Goal: Transaction & Acquisition: Purchase product/service

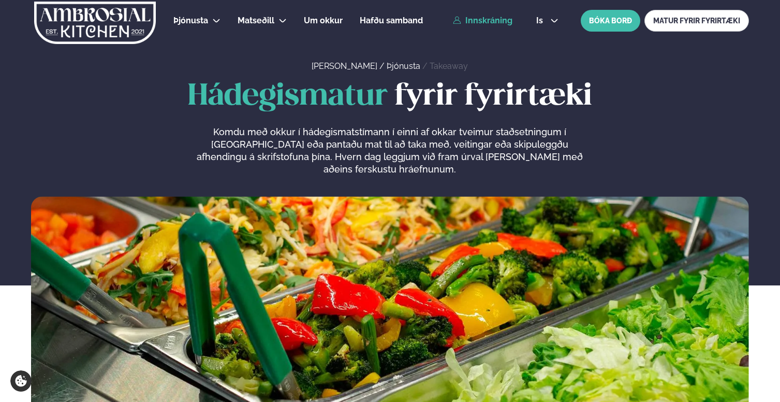
click at [469, 24] on link "Innskráning" at bounding box center [483, 20] width 60 height 9
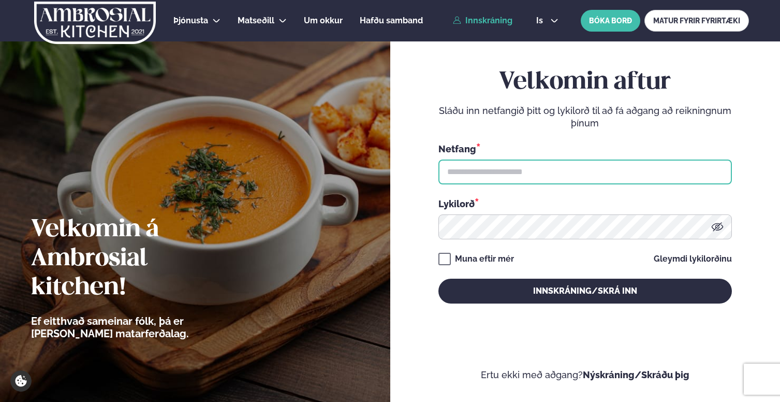
click at [511, 179] on input "text" at bounding box center [586, 172] width 294 height 25
type input "**********"
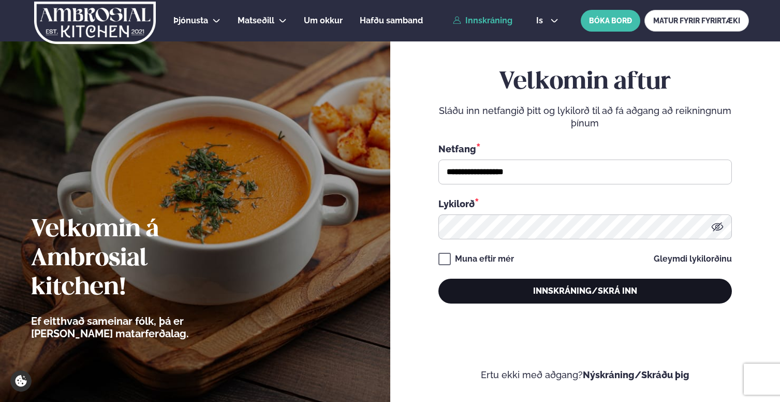
click at [539, 291] on button "Innskráning/Skrá inn" at bounding box center [586, 291] width 294 height 25
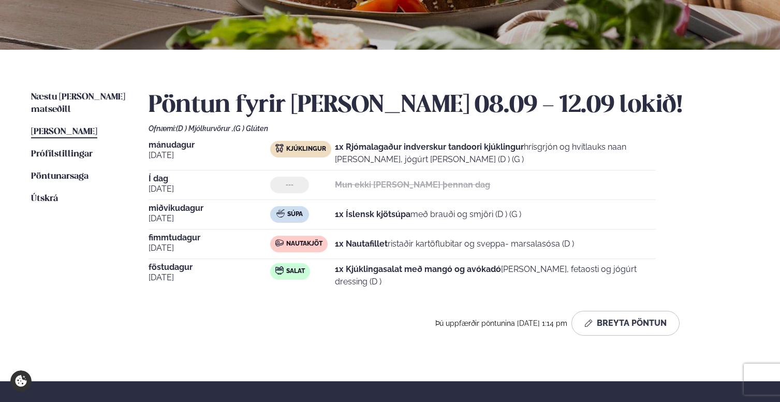
scroll to position [180, 0]
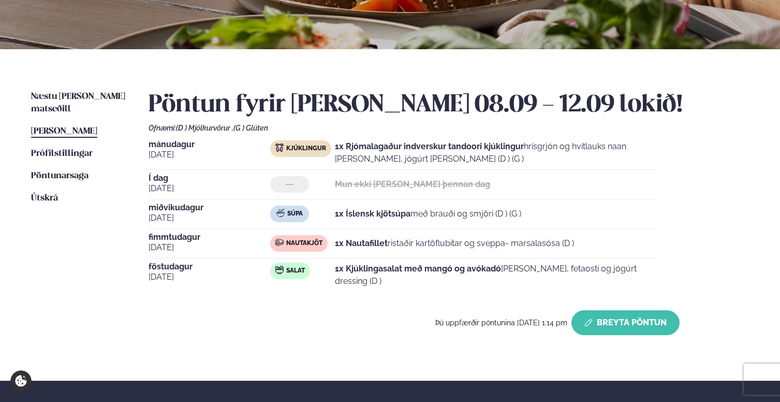
click at [616, 321] on button "Breyta Pöntun" at bounding box center [626, 322] width 108 height 25
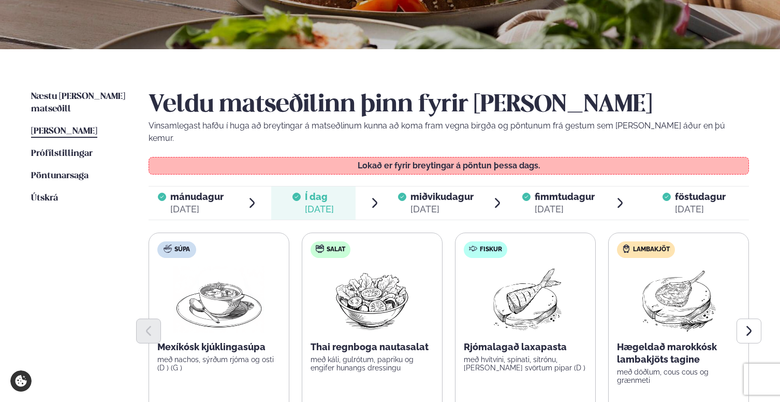
click at [447, 191] on div "miðvikudagur mið." at bounding box center [442, 197] width 63 height 12
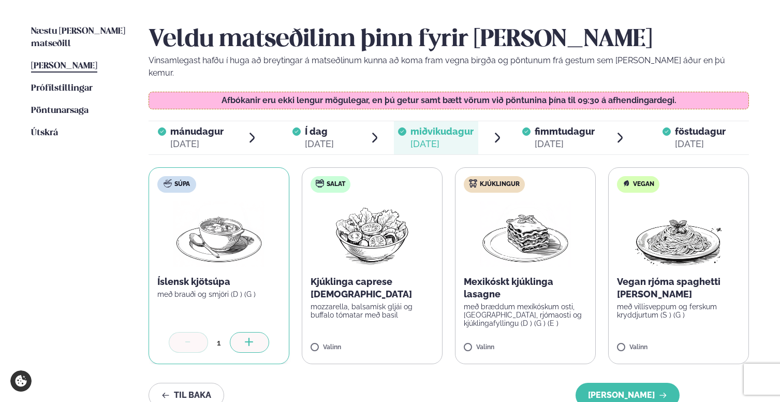
scroll to position [266, 0]
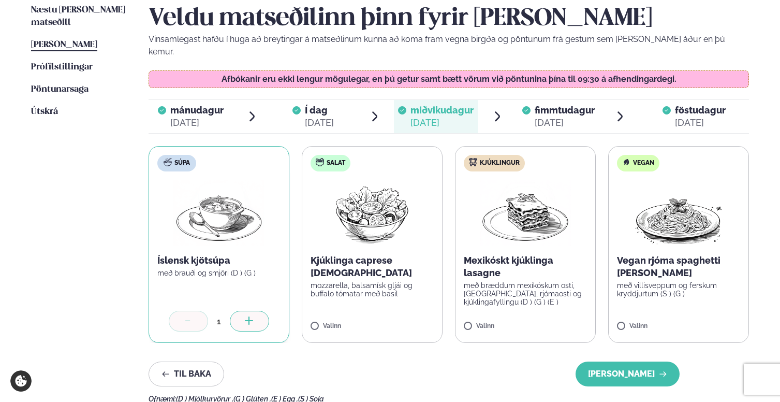
click at [542, 105] on span "fimmtudagur" at bounding box center [565, 110] width 60 height 11
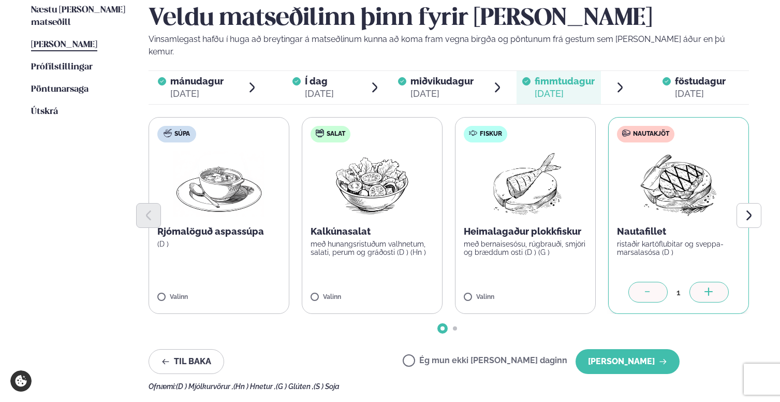
click at [501, 281] on label "Fiskur Heimalagaður plokkfiskur með bernaisesósu, rúgbrauði, smjöri og bræddum …" at bounding box center [525, 215] width 141 height 197
click at [640, 282] on div at bounding box center [648, 292] width 39 height 21
click at [693, 88] on div "[DATE]" at bounding box center [700, 94] width 51 height 12
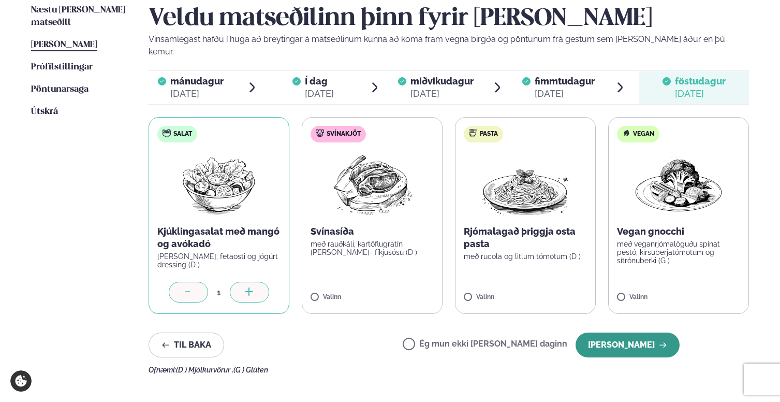
click at [637, 332] on button "[PERSON_NAME]" at bounding box center [628, 344] width 104 height 25
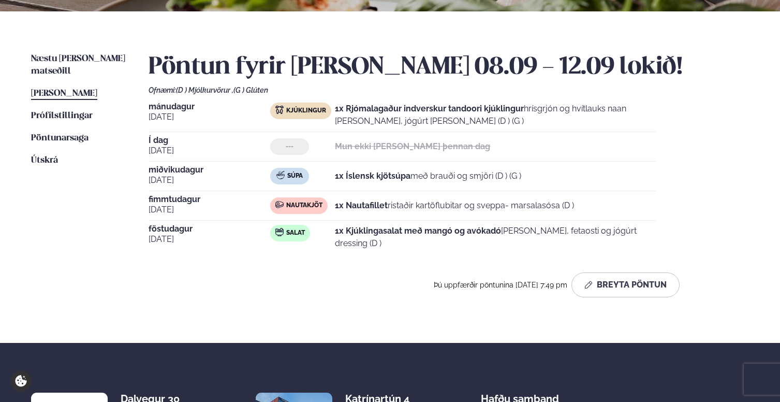
scroll to position [208, 0]
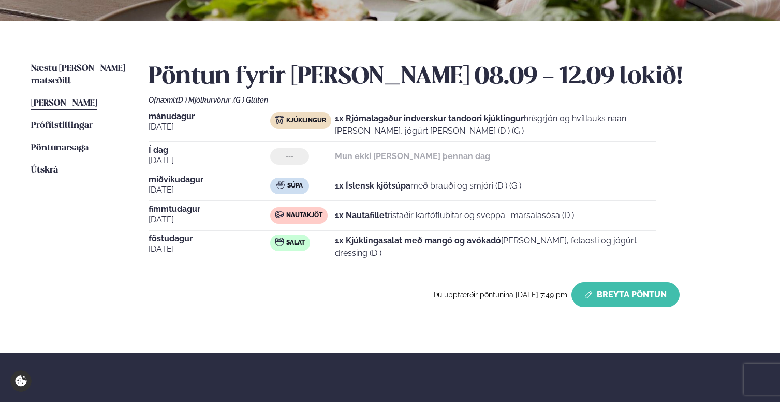
click at [632, 295] on button "Breyta Pöntun" at bounding box center [626, 294] width 108 height 25
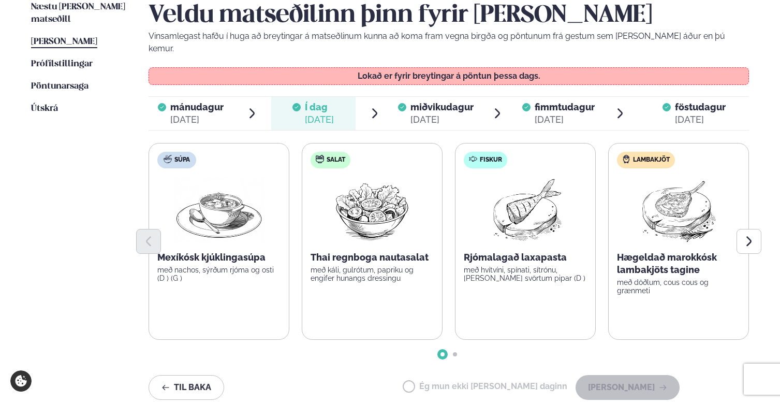
scroll to position [285, 0]
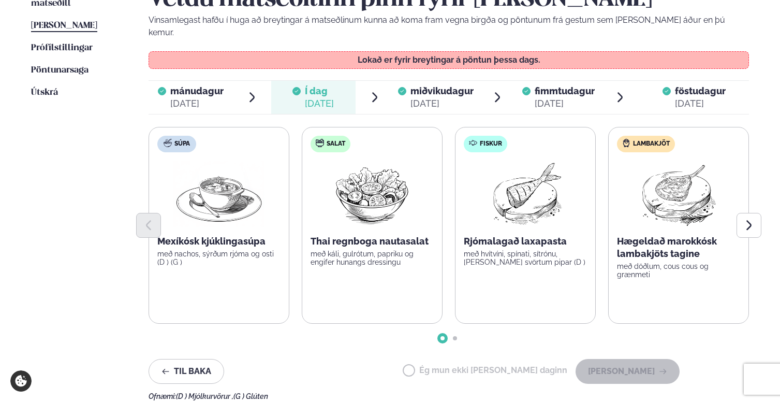
click at [439, 85] on span "miðvikudagur" at bounding box center [442, 90] width 63 height 11
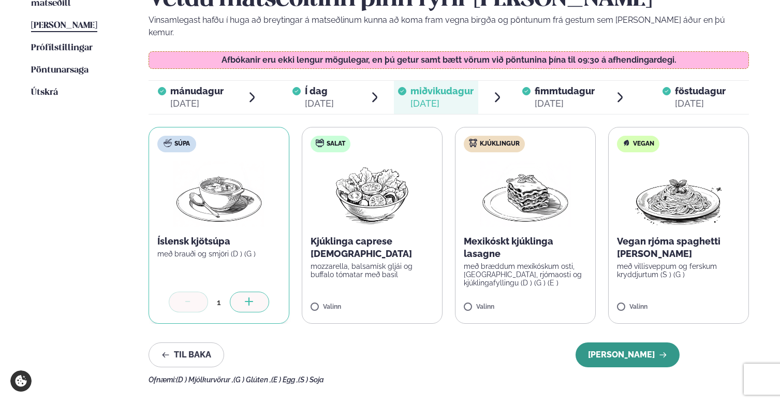
click at [633, 342] on button "[PERSON_NAME]" at bounding box center [628, 354] width 104 height 25
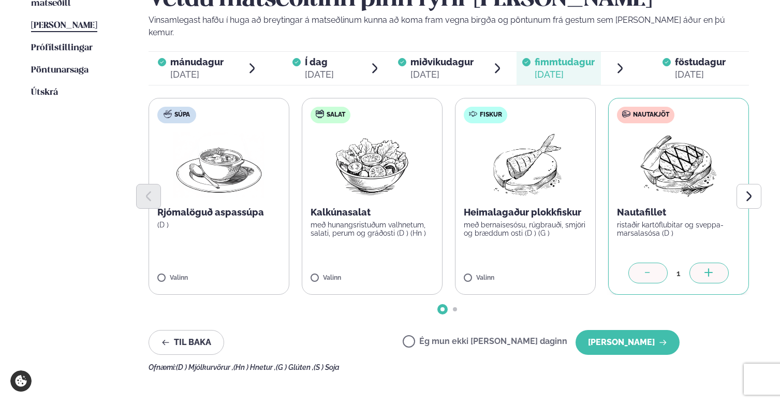
click at [648, 268] on icon at bounding box center [648, 273] width 10 height 10
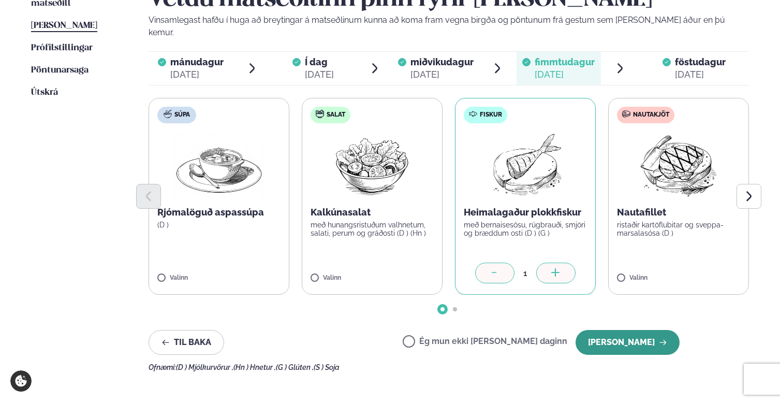
click at [630, 330] on button "[PERSON_NAME]" at bounding box center [628, 342] width 104 height 25
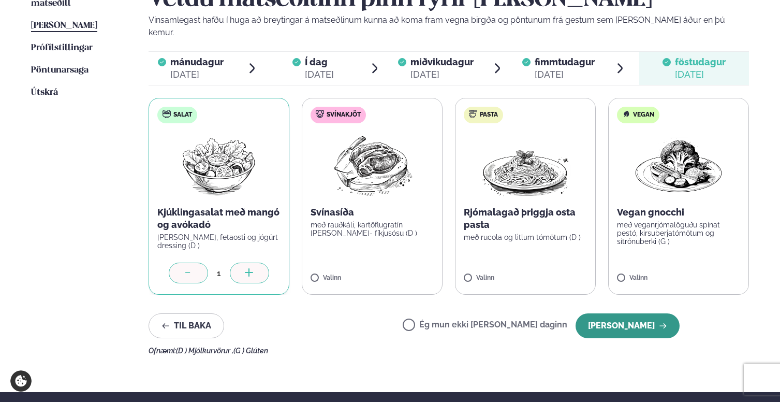
click at [633, 313] on button "[PERSON_NAME]" at bounding box center [628, 325] width 104 height 25
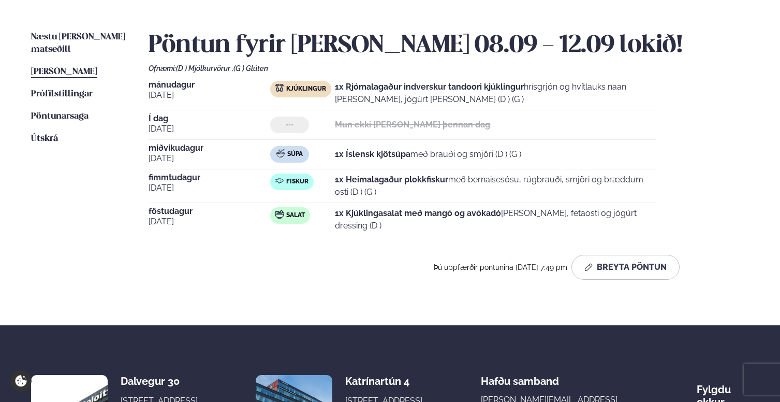
scroll to position [226, 0]
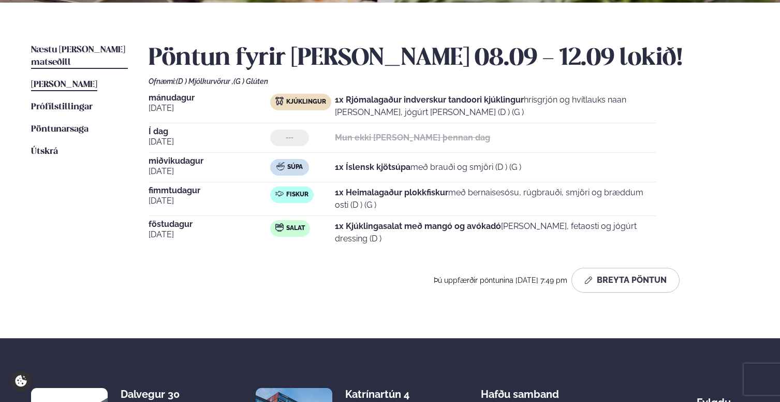
click at [95, 47] on span "Næstu [PERSON_NAME] matseðill" at bounding box center [78, 56] width 94 height 21
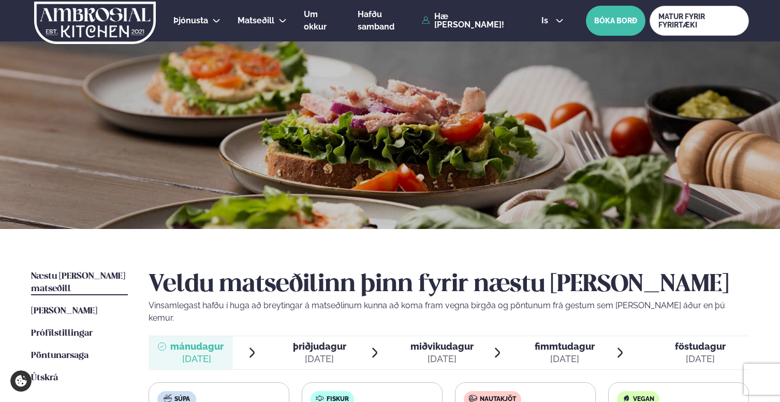
click at [78, 278] on span "Næstu [PERSON_NAME] matseðill" at bounding box center [78, 282] width 94 height 21
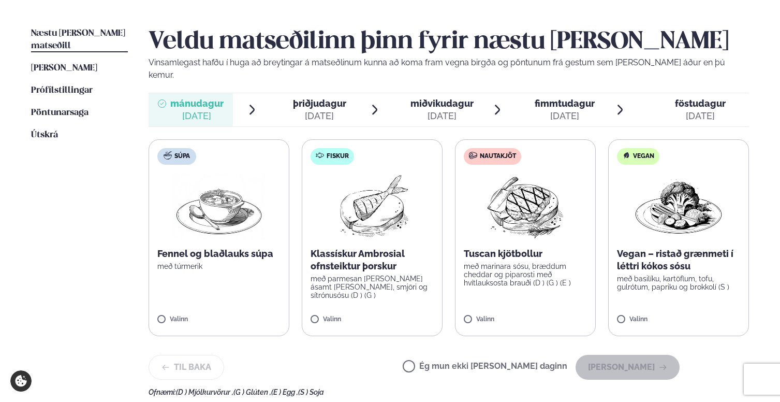
scroll to position [254, 0]
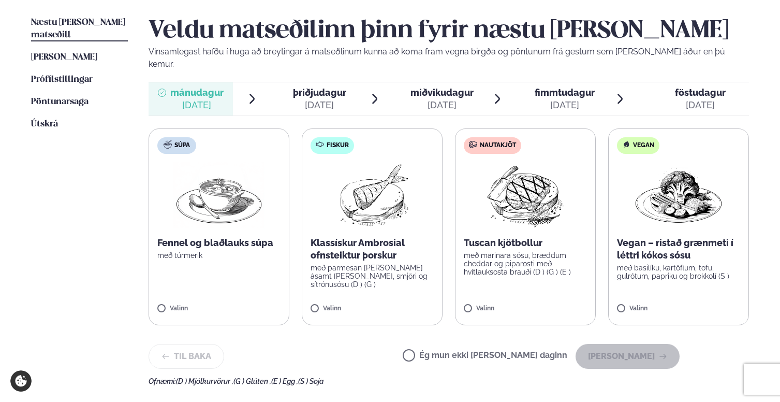
click at [523, 279] on label "Nautakjöt Tuscan kjötbollur með marinara sósu, bræddum cheddar og piparosti með…" at bounding box center [525, 226] width 141 height 197
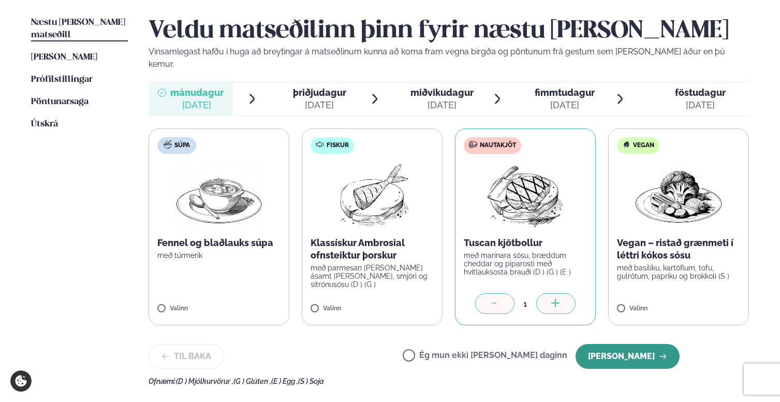
click at [612, 344] on button "[PERSON_NAME]" at bounding box center [628, 356] width 104 height 25
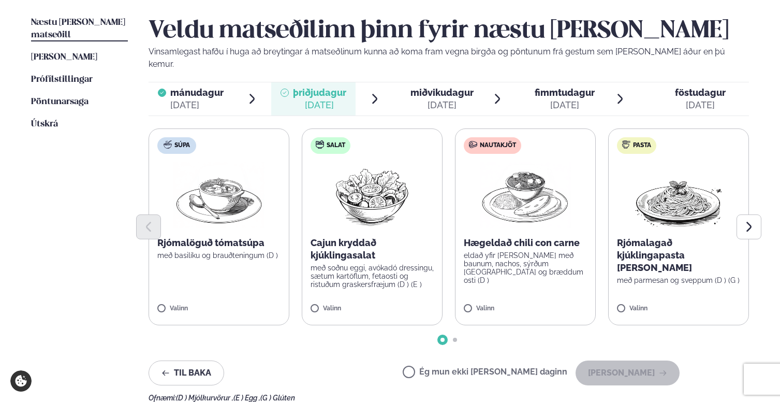
click at [498, 368] on label "Ég mun ekki [PERSON_NAME] daginn" at bounding box center [485, 373] width 165 height 11
click at [628, 360] on button "[PERSON_NAME]" at bounding box center [628, 372] width 104 height 25
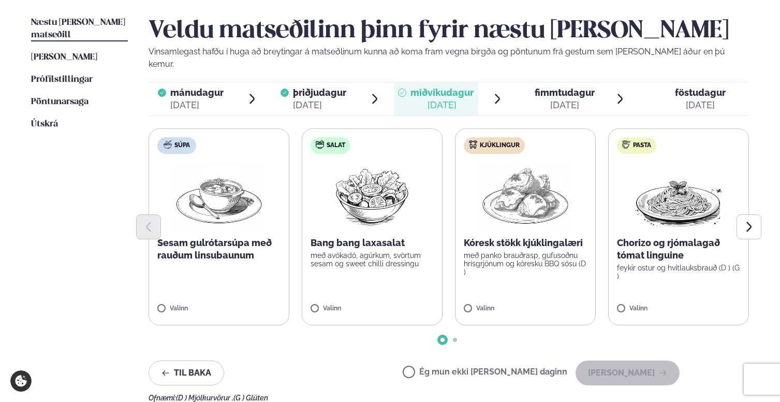
click at [534, 278] on label "Kjúklingur Kóresk stökk kjúklingalæri með panko brauðrasp, gufusoðnu hrísgrjónu…" at bounding box center [525, 226] width 141 height 197
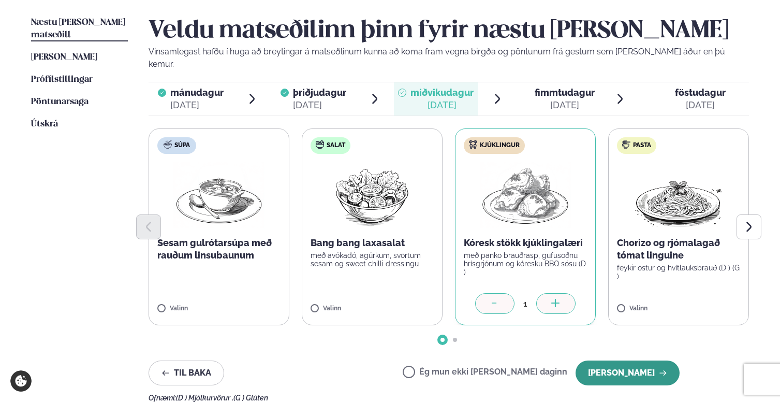
click at [630, 360] on button "[PERSON_NAME]" at bounding box center [628, 372] width 104 height 25
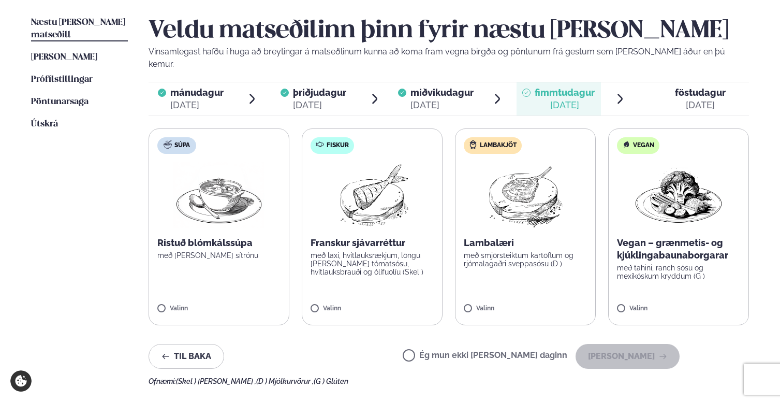
click at [375, 305] on div "Valinn" at bounding box center [372, 309] width 123 height 9
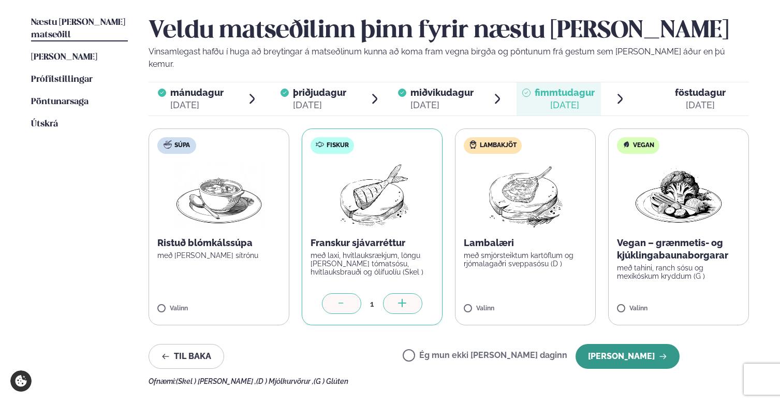
click at [624, 345] on button "[PERSON_NAME]" at bounding box center [628, 356] width 104 height 25
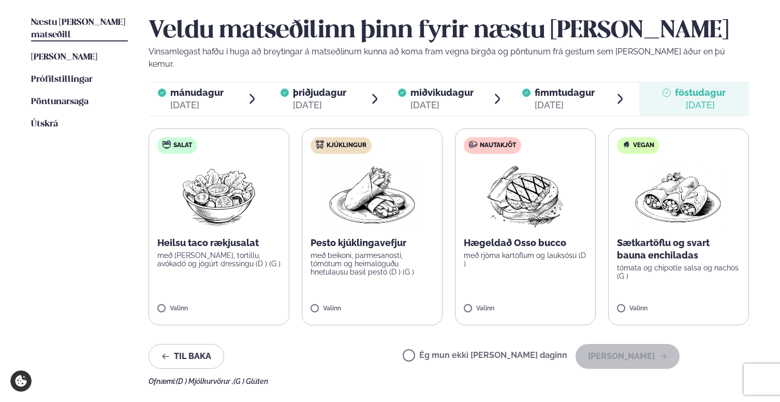
click at [400, 269] on label "Kjúklingur Pesto kjúklingavefjur með beikoni, parmesanosti, tómötum og heimalög…" at bounding box center [372, 226] width 141 height 197
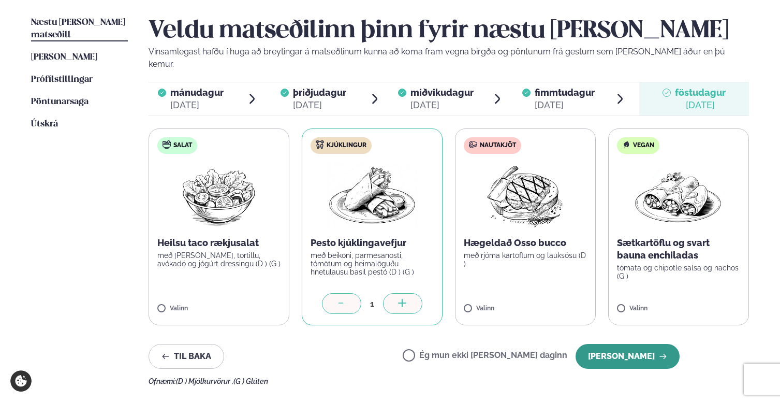
click at [639, 344] on button "[PERSON_NAME]" at bounding box center [628, 356] width 104 height 25
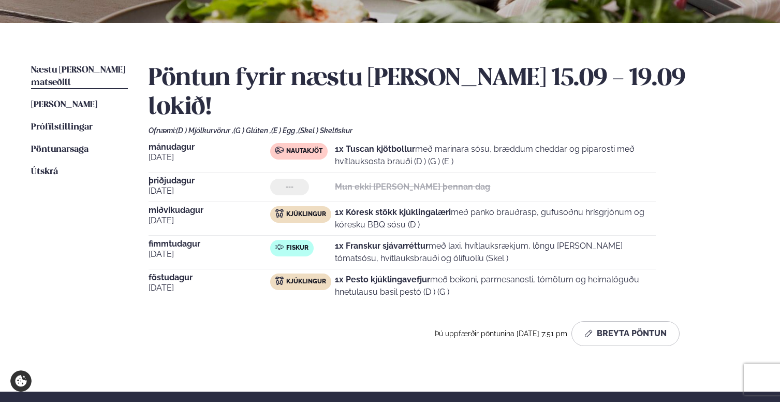
scroll to position [203, 0]
